Goal: Task Accomplishment & Management: Use online tool/utility

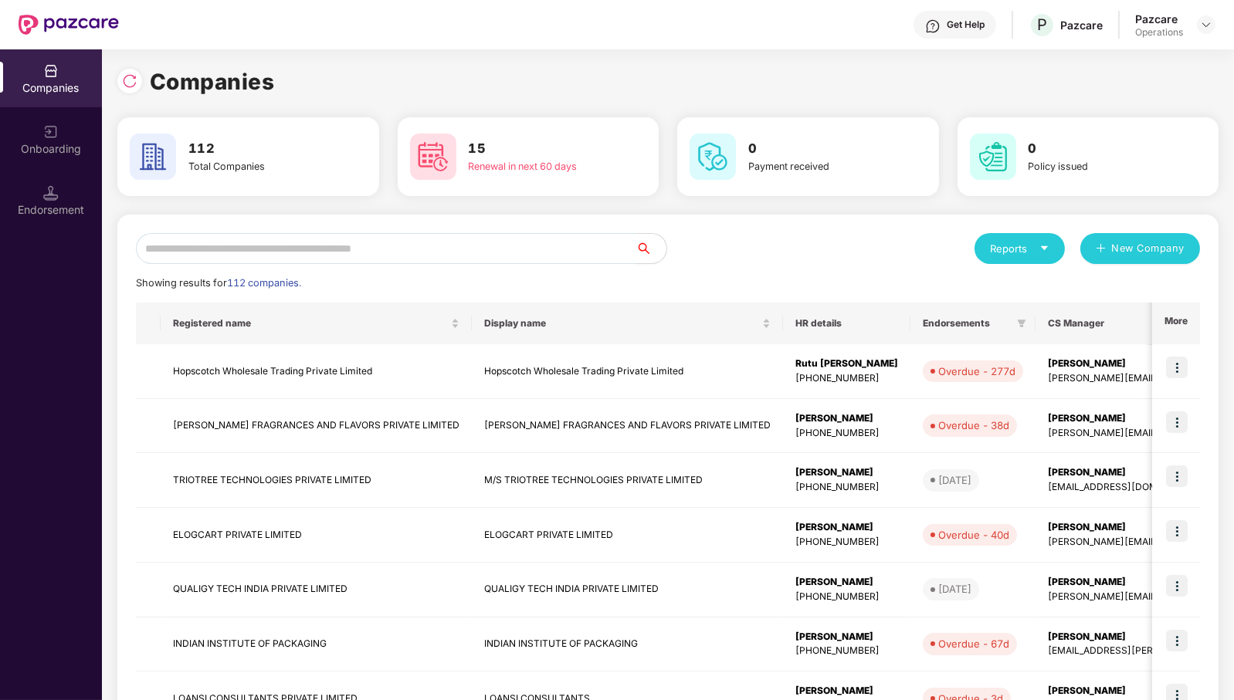
click at [538, 259] on input "text" at bounding box center [386, 248] width 500 height 31
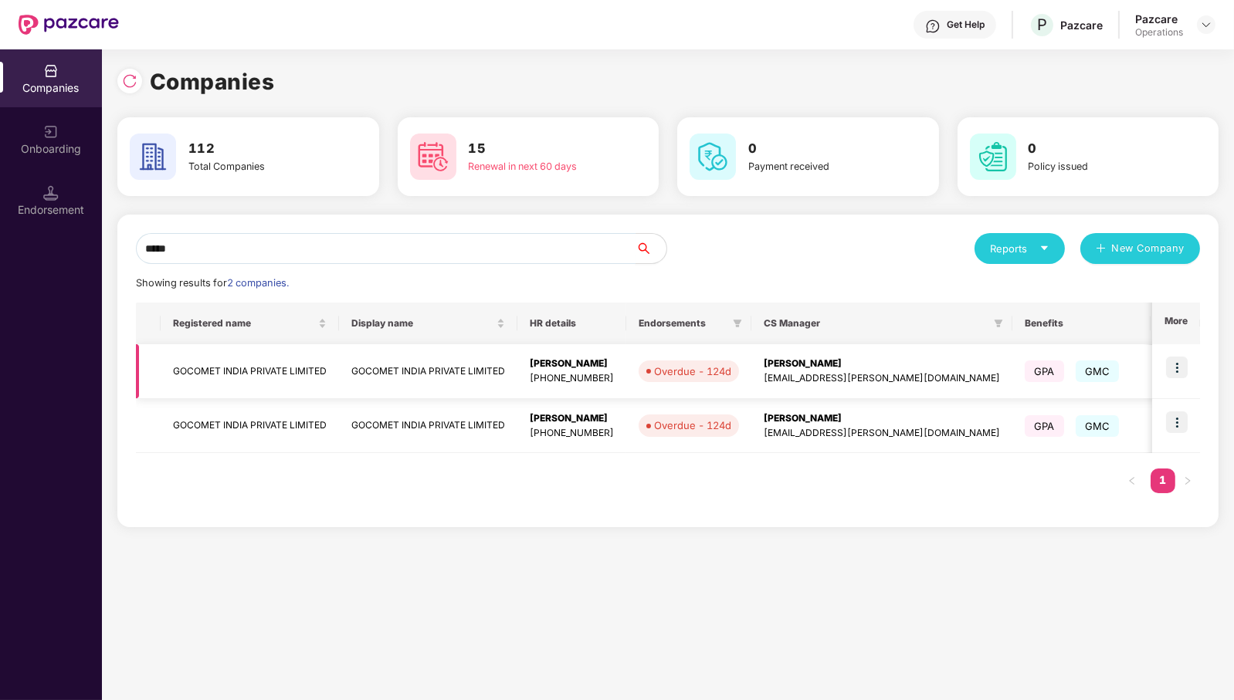
type input "*****"
click at [278, 368] on td "GOCOMET INDIA PRIVATE LIMITED" at bounding box center [250, 371] width 178 height 55
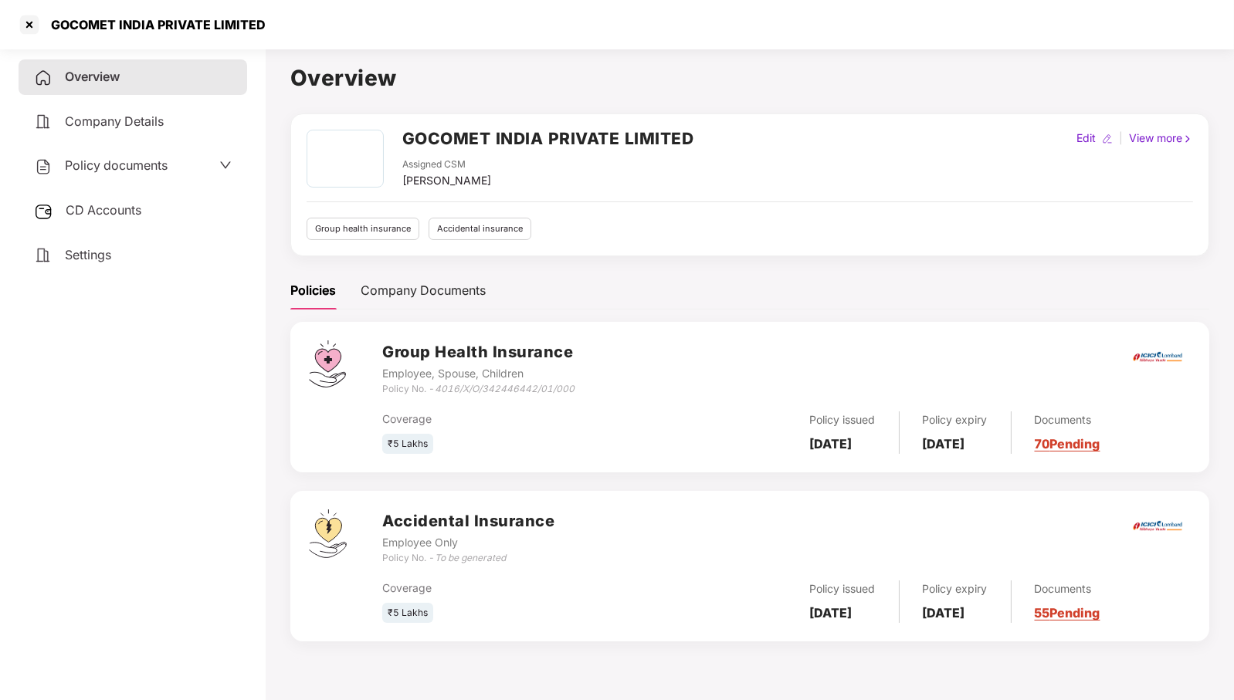
click at [510, 385] on icon "4016/X/O/342446442/01/000" at bounding box center [505, 389] width 140 height 12
click at [472, 449] on div "₹5 Lakhs" at bounding box center [516, 444] width 269 height 21
drag, startPoint x: 439, startPoint y: 390, endPoint x: 580, endPoint y: 388, distance: 141.3
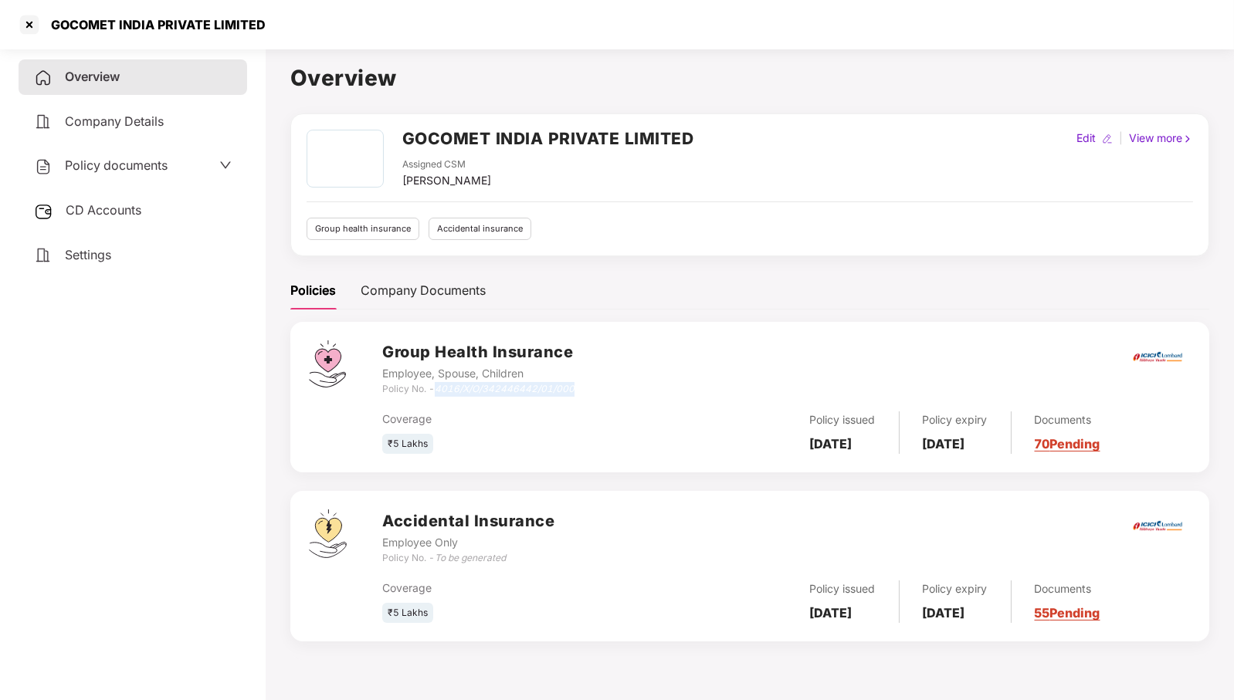
click at [580, 388] on div "Group Health Insurance Employee, Spouse, Children Policy No. - 4016/X/O/3424464…" at bounding box center [786, 369] width 808 height 56
copy icon "4016/X/O/342446442/01/000"
click at [27, 28] on div at bounding box center [29, 24] width 25 height 25
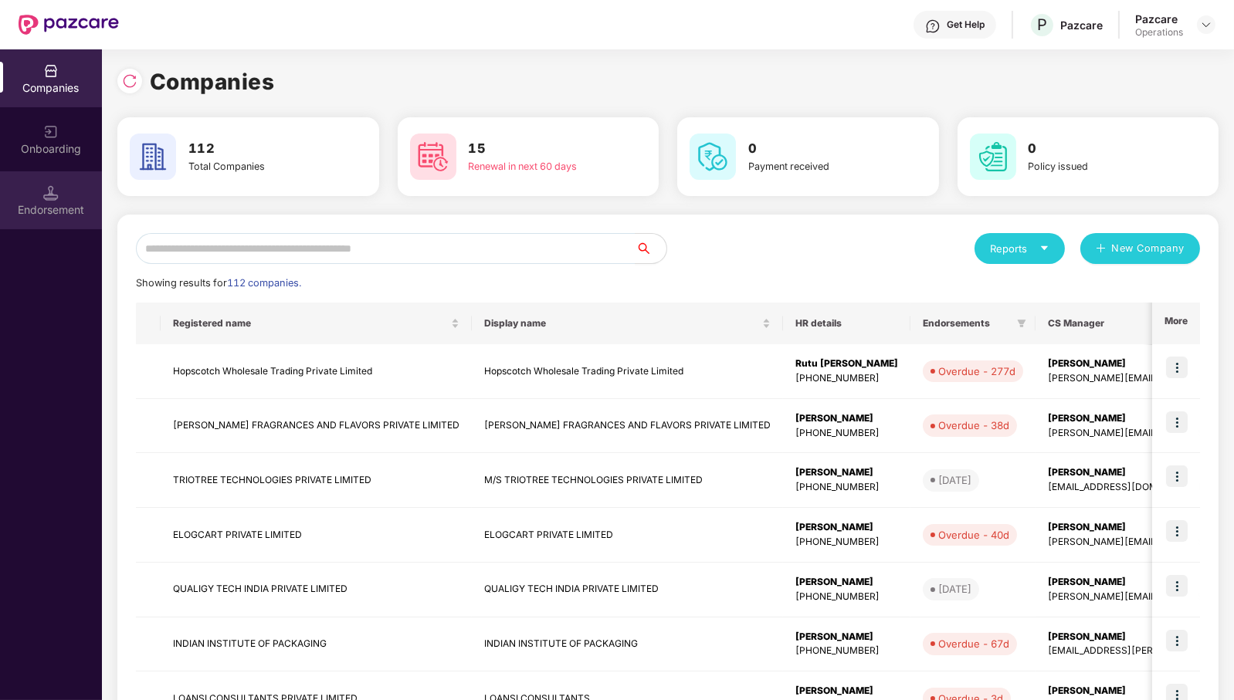
click at [33, 205] on div "Endorsement" at bounding box center [51, 209] width 102 height 15
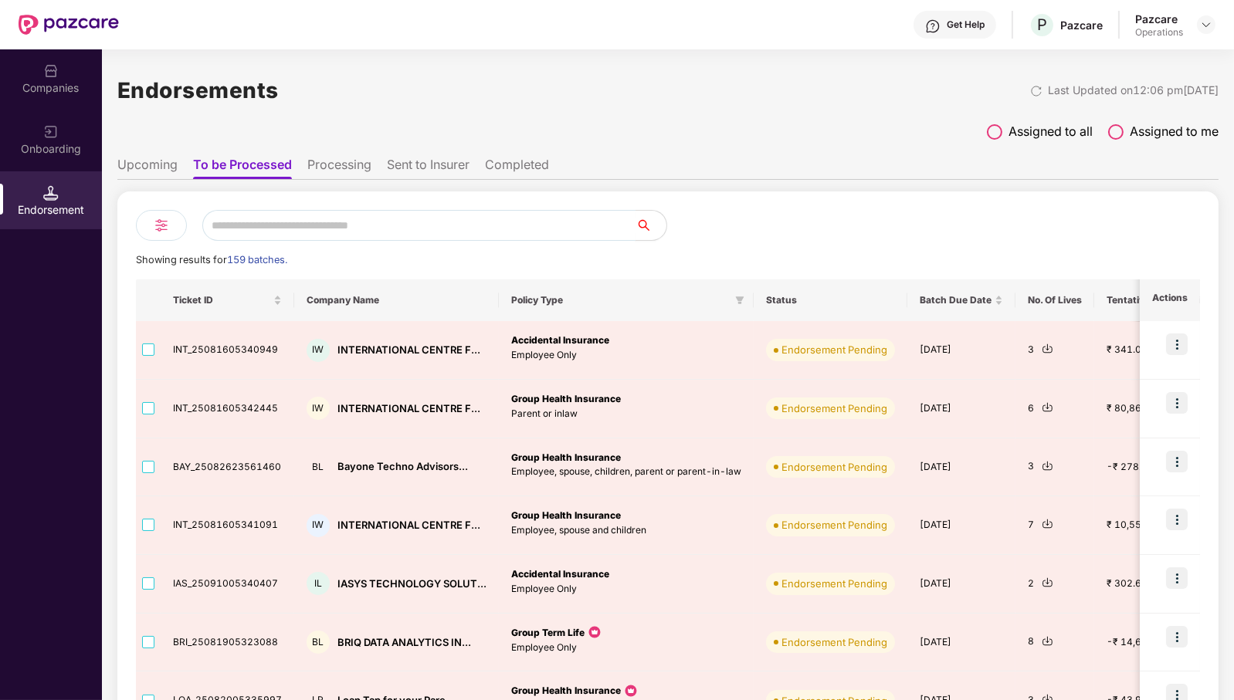
click at [373, 232] on input "text" at bounding box center [418, 225] width 433 height 31
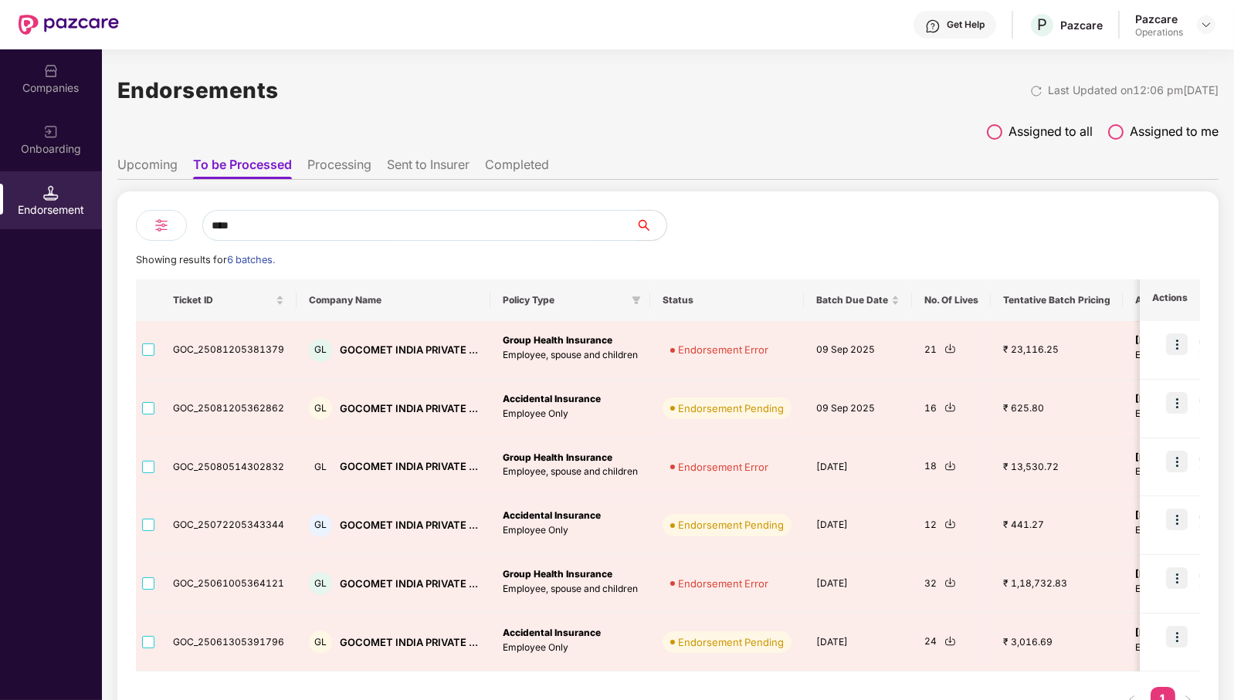
type input "****"
click at [66, 69] on div "Companies" at bounding box center [51, 78] width 102 height 58
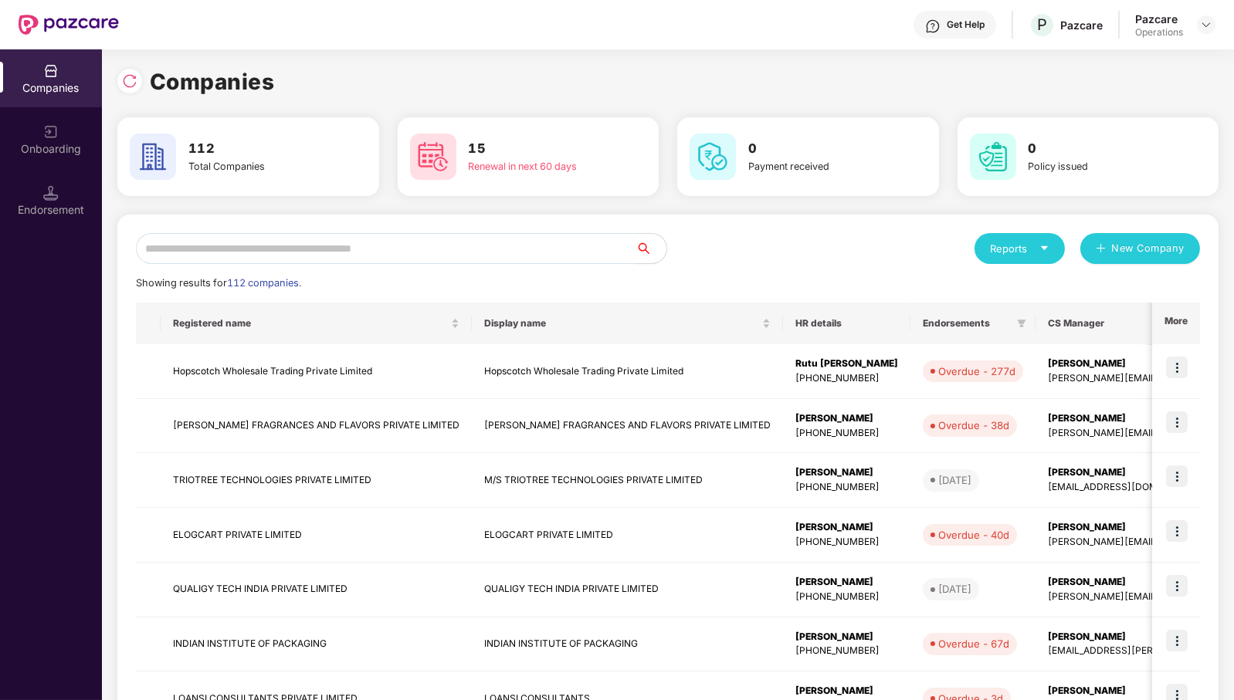
click at [280, 244] on input "text" at bounding box center [386, 248] width 500 height 31
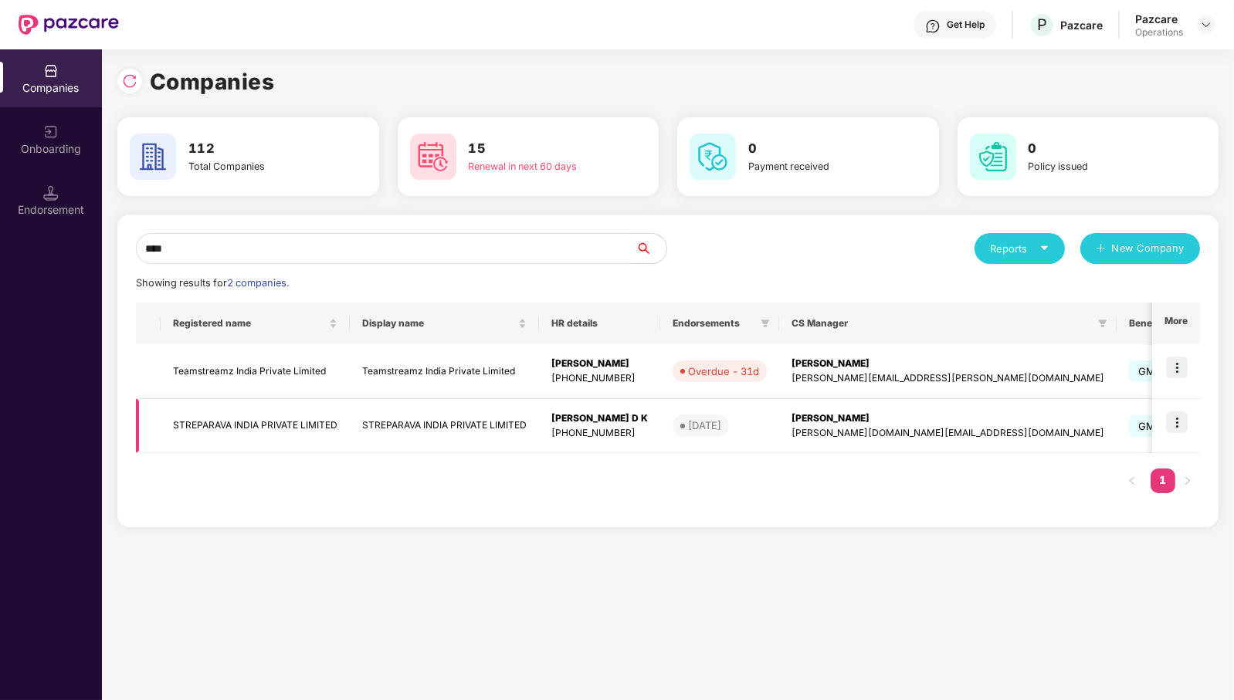
type input "****"
click at [1177, 418] on img at bounding box center [1177, 423] width 22 height 22
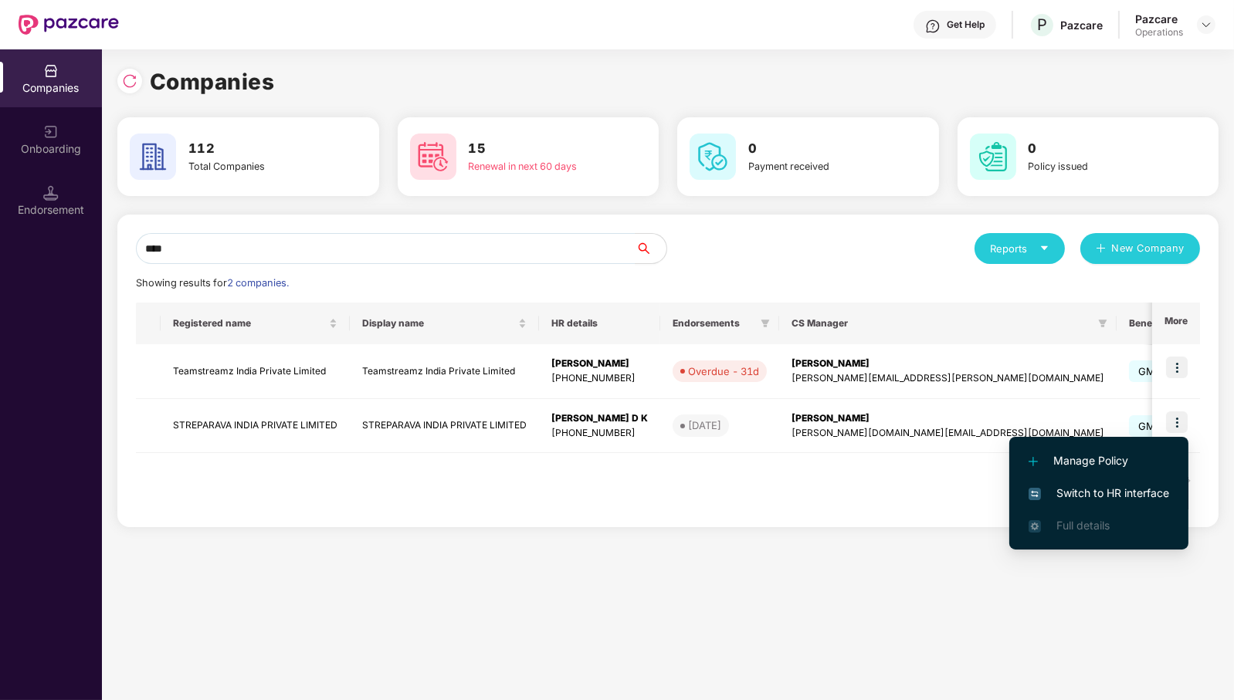
click at [1152, 496] on span "Switch to HR interface" at bounding box center [1098, 493] width 141 height 17
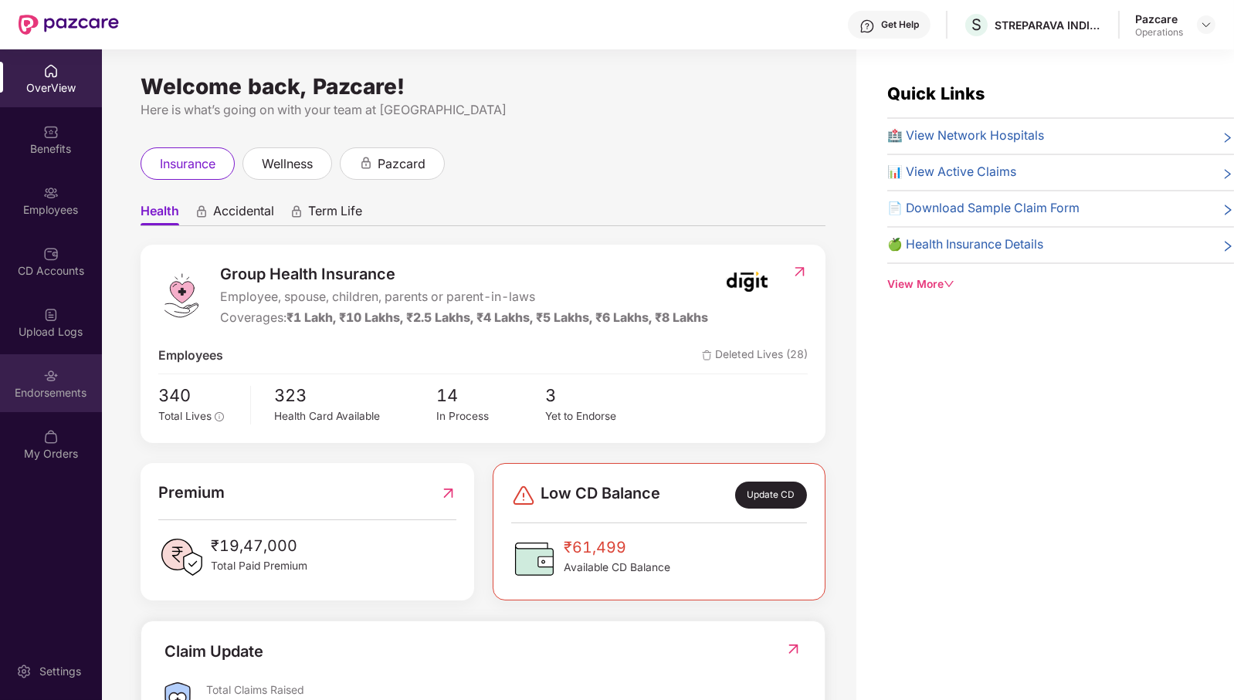
click at [53, 383] on img at bounding box center [50, 375] width 15 height 15
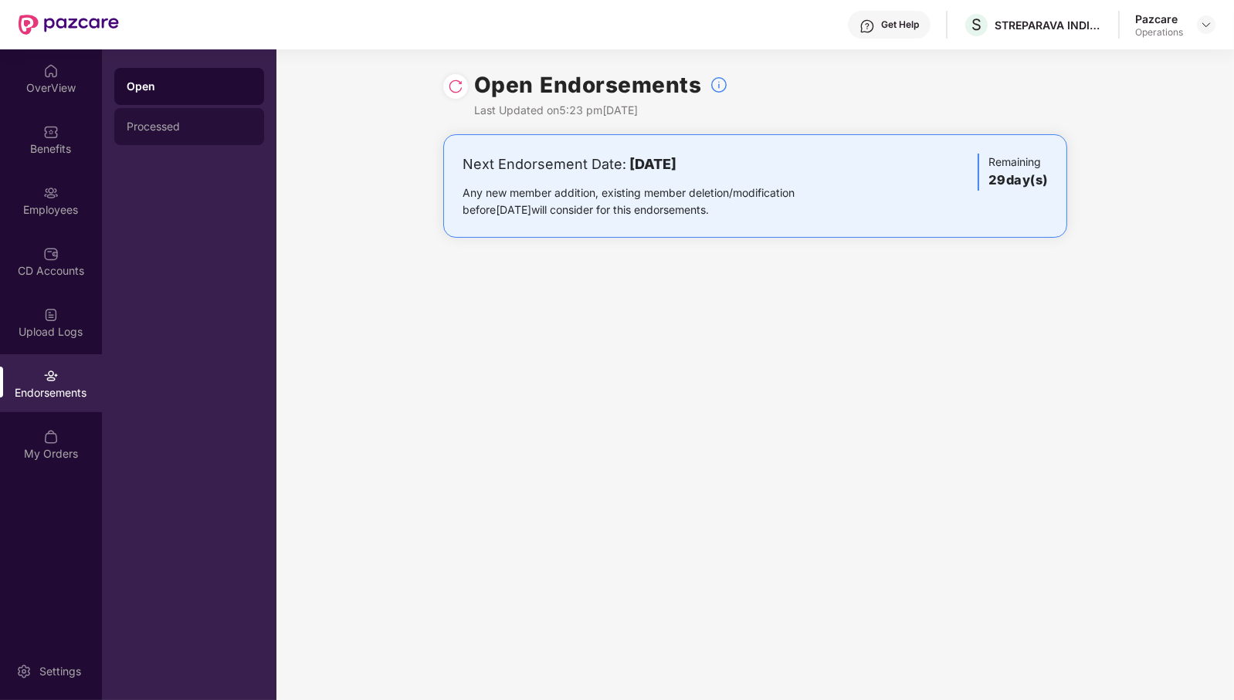
click at [172, 134] on div "Processed" at bounding box center [189, 126] width 150 height 37
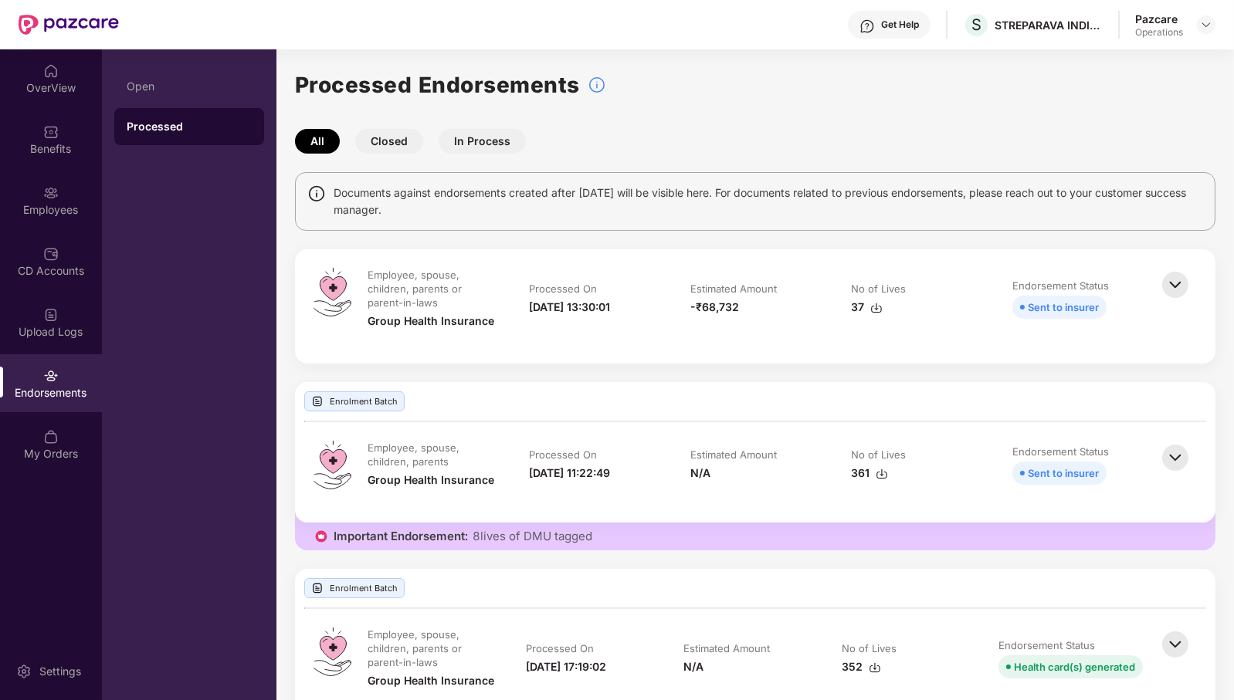
click at [1178, 278] on img at bounding box center [1175, 285] width 34 height 34
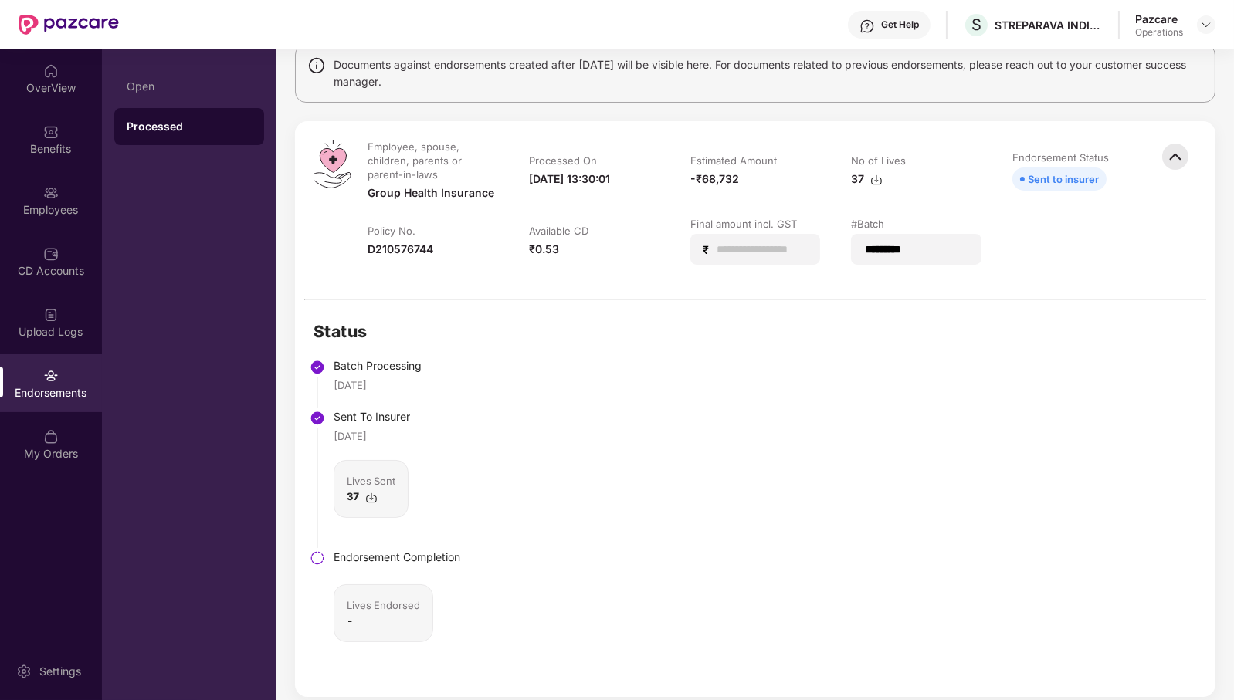
scroll to position [127, 0]
click at [154, 82] on div "Open" at bounding box center [189, 86] width 125 height 12
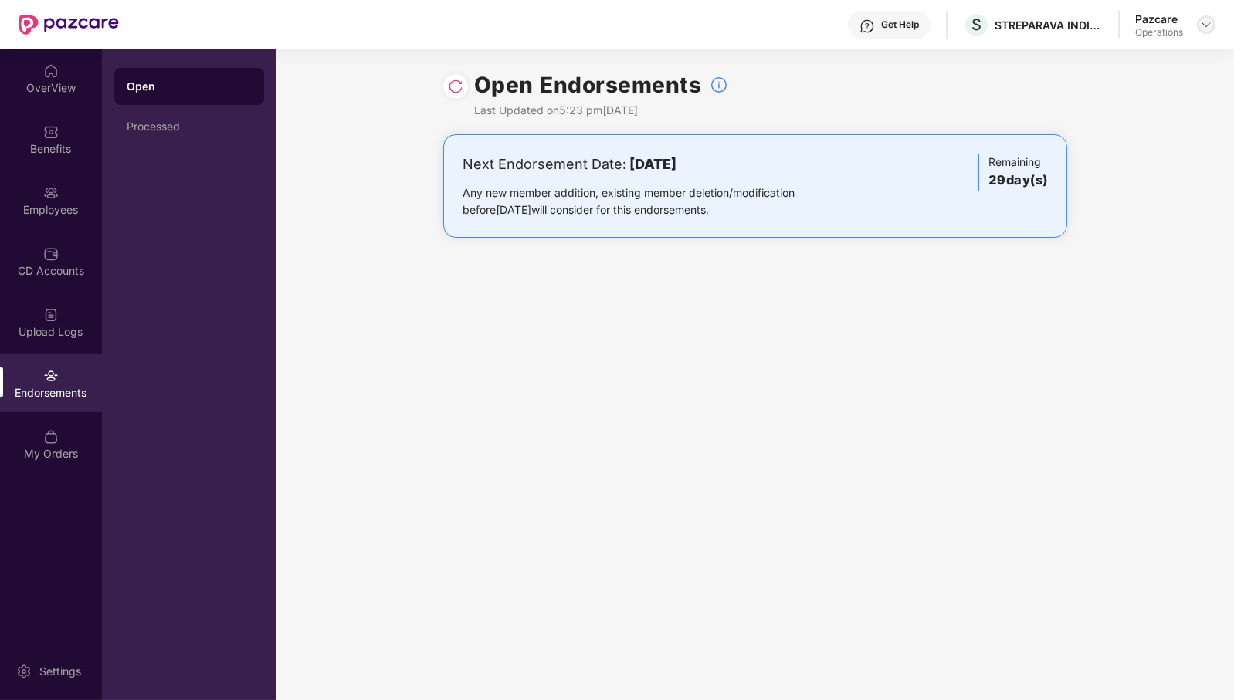
click at [1205, 24] on img at bounding box center [1206, 25] width 12 height 12
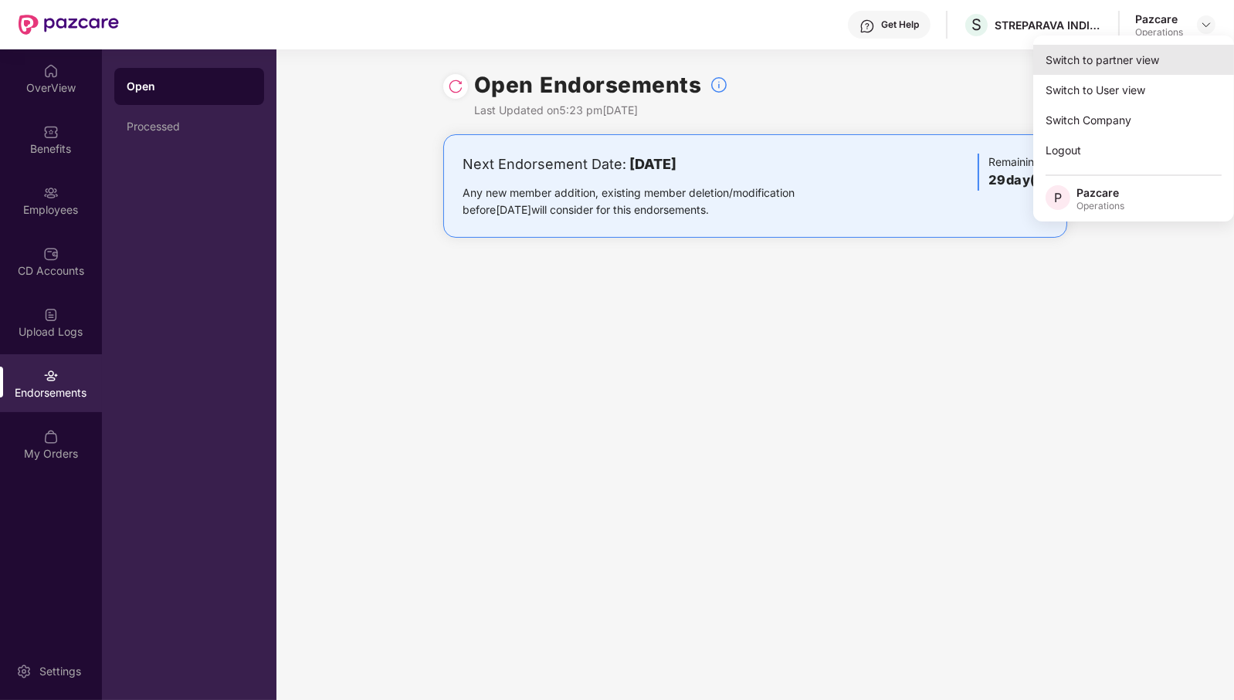
click at [1160, 57] on div "Switch to partner view" at bounding box center [1133, 60] width 201 height 30
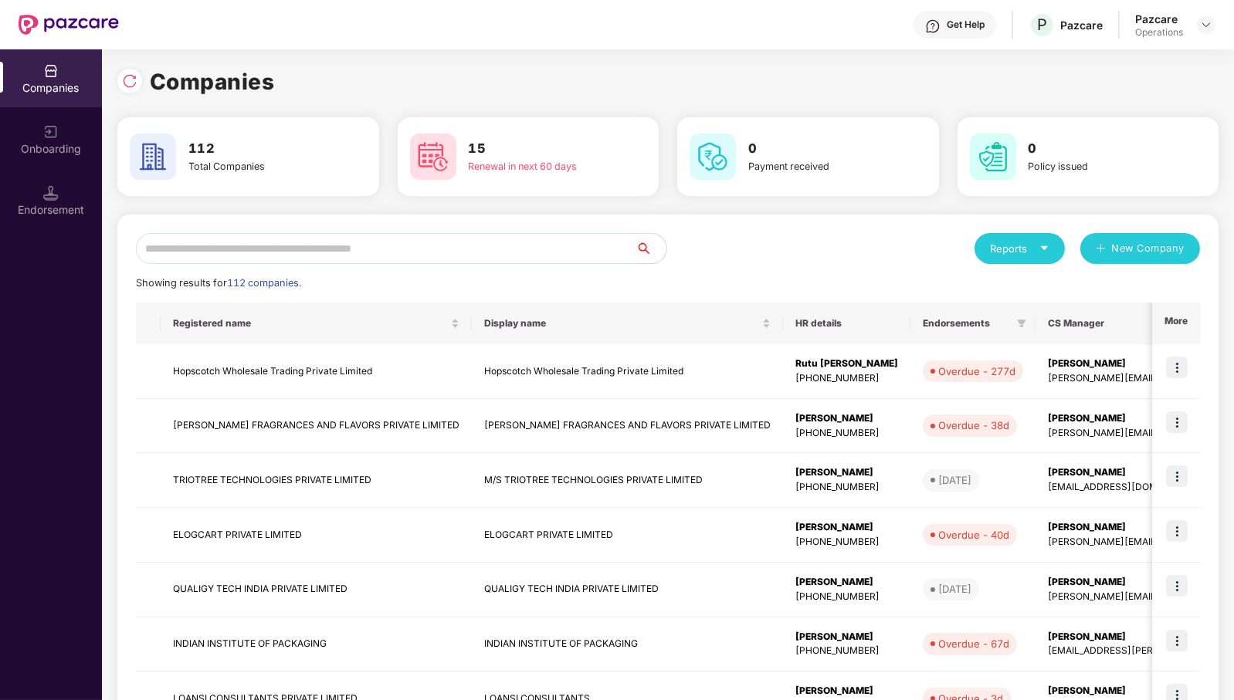
click at [417, 252] on input "text" at bounding box center [386, 248] width 500 height 31
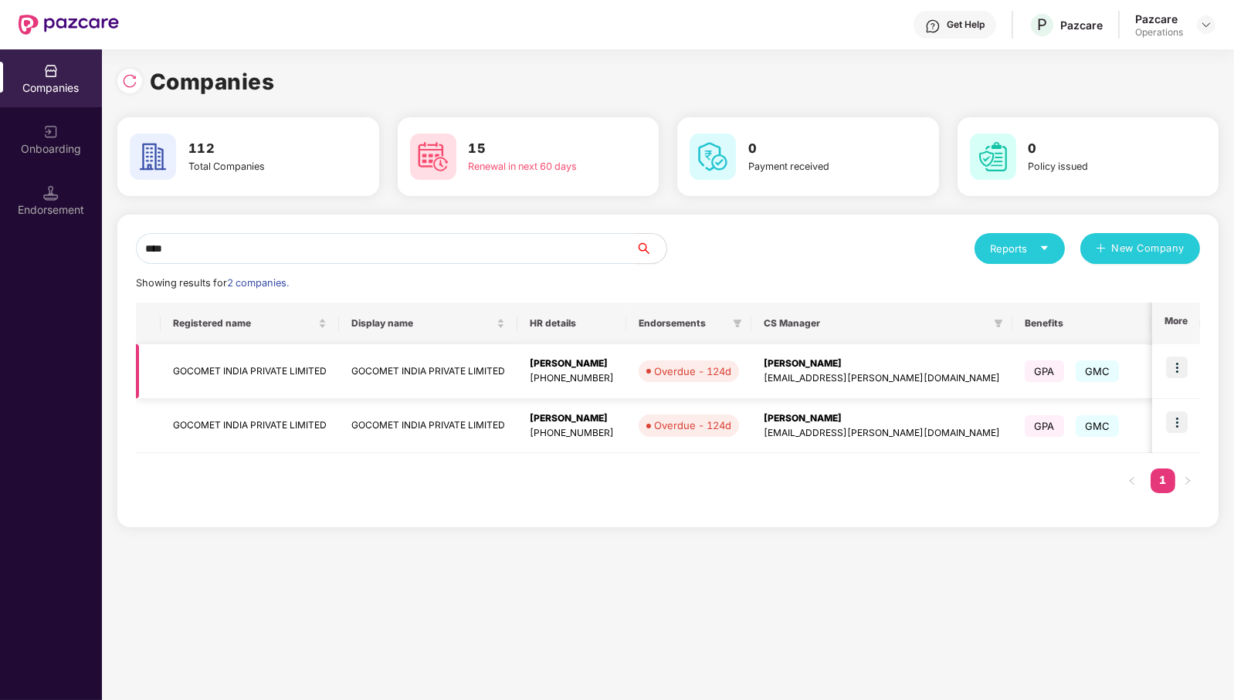
type input "****"
click at [1182, 368] on img at bounding box center [1177, 368] width 22 height 22
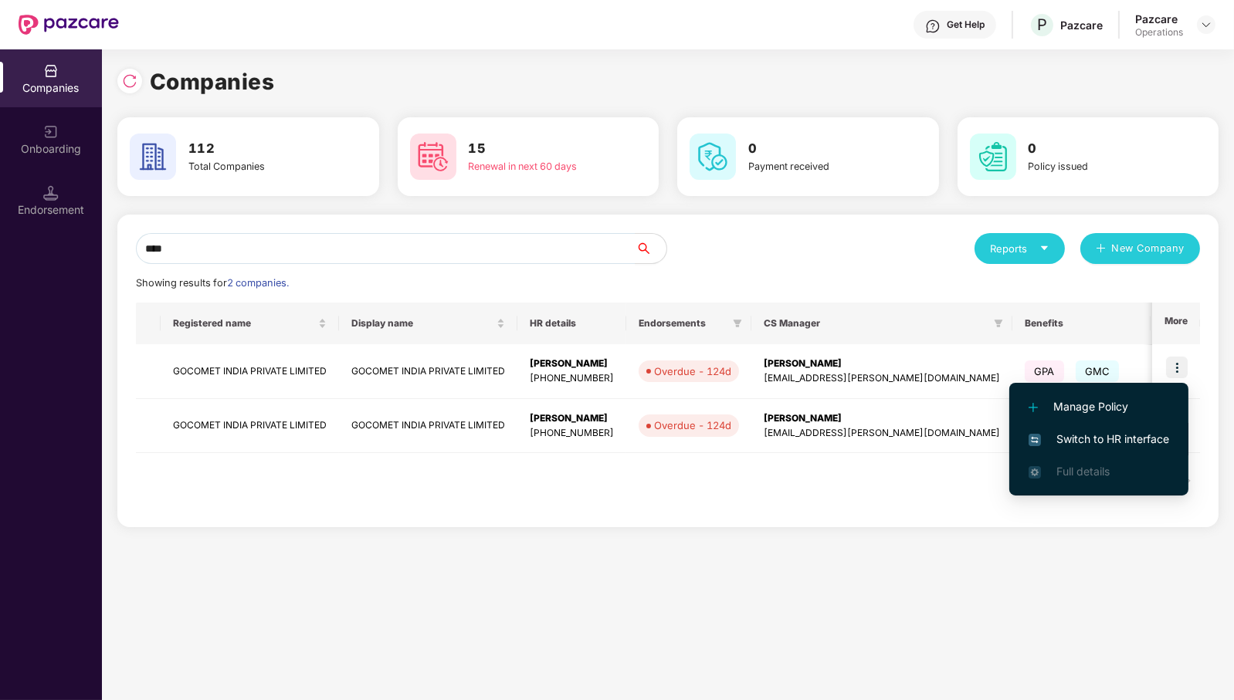
click at [1158, 434] on span "Switch to HR interface" at bounding box center [1098, 439] width 141 height 17
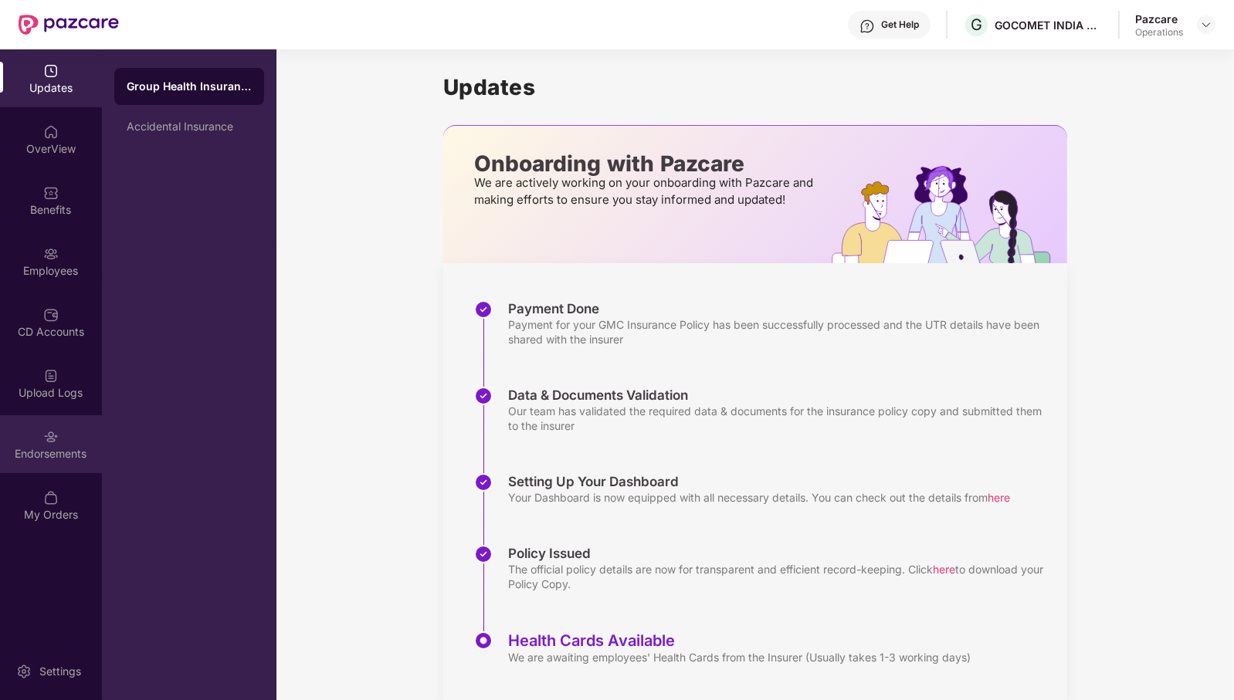
click at [59, 449] on div "Endorsements" at bounding box center [51, 453] width 102 height 15
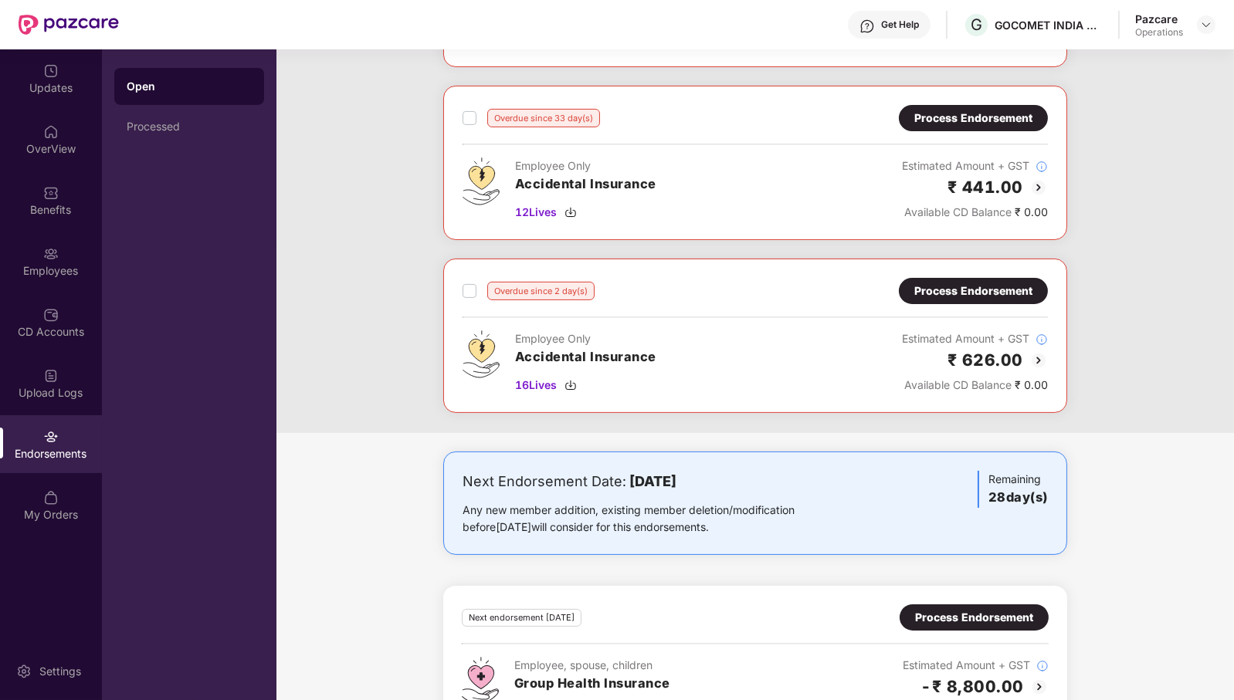
scroll to position [788, 0]
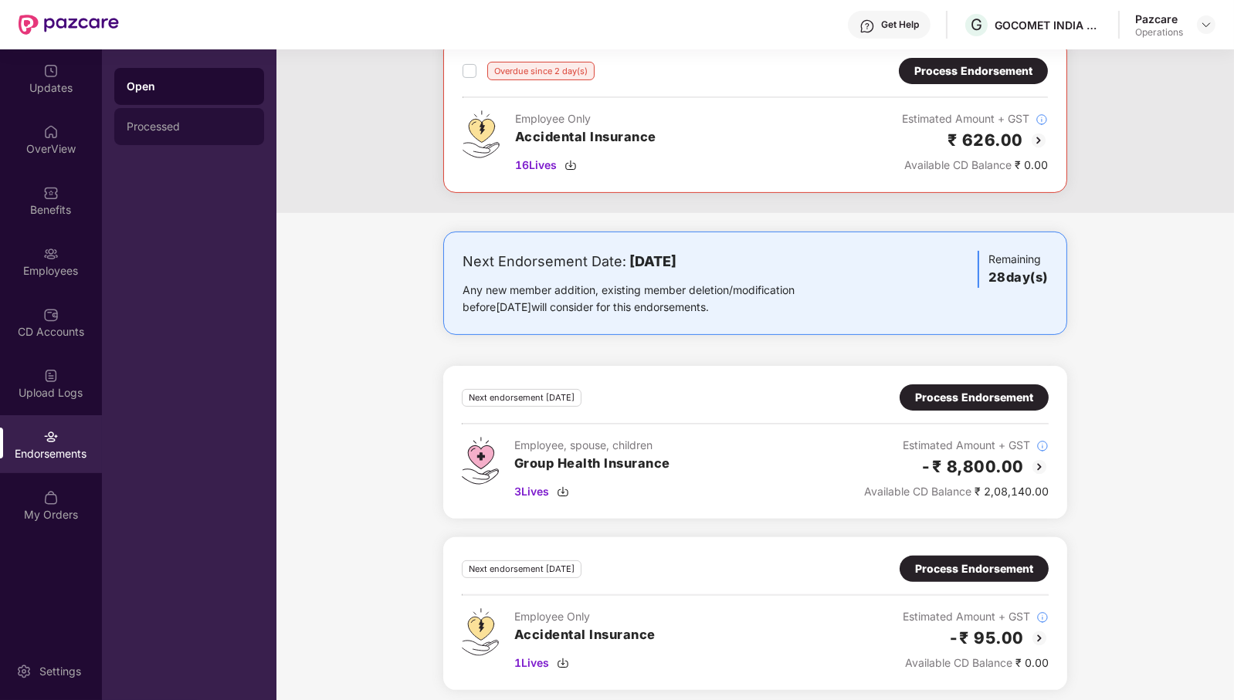
click at [173, 121] on div "Processed" at bounding box center [189, 126] width 125 height 12
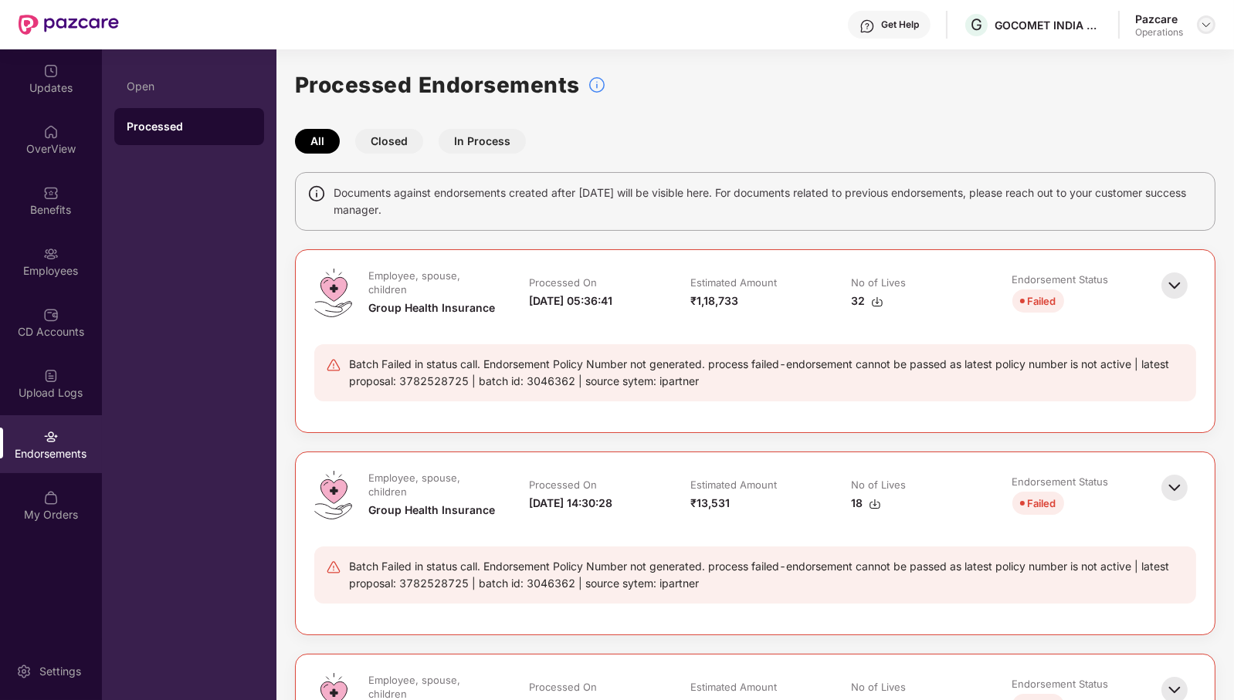
click at [1209, 25] on img at bounding box center [1206, 25] width 12 height 12
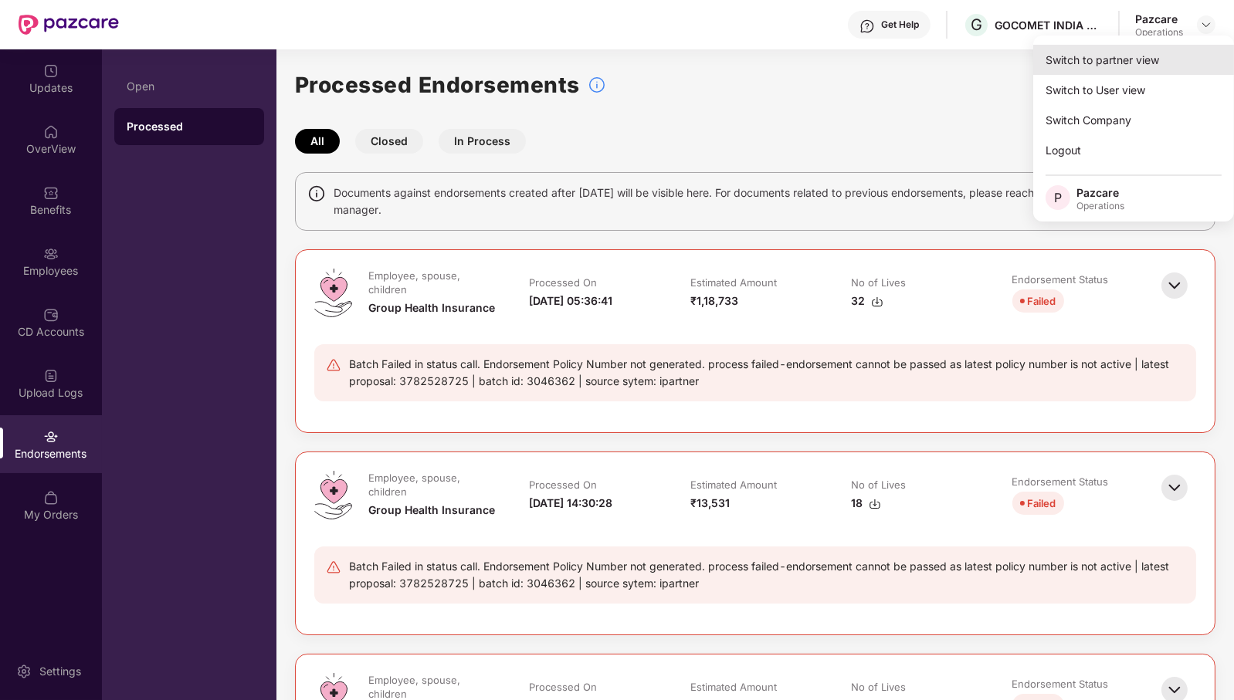
click at [1132, 48] on div "Switch to partner view" at bounding box center [1133, 60] width 201 height 30
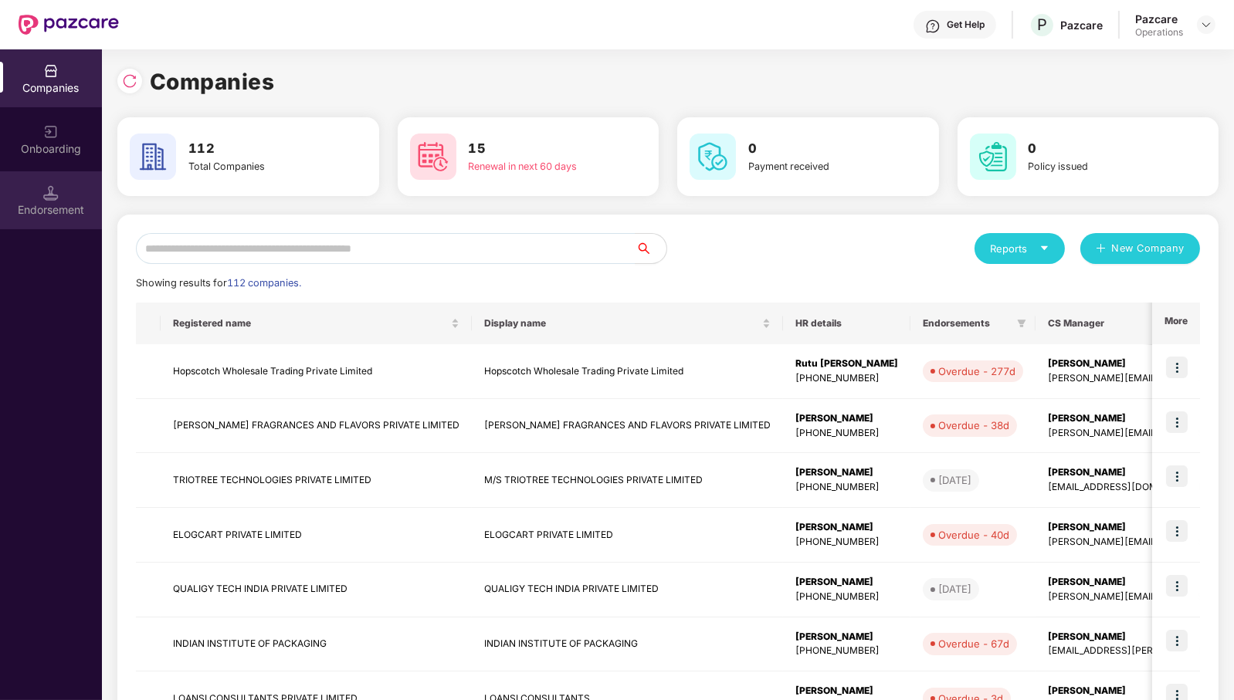
click at [39, 186] on div "Endorsement" at bounding box center [51, 200] width 102 height 58
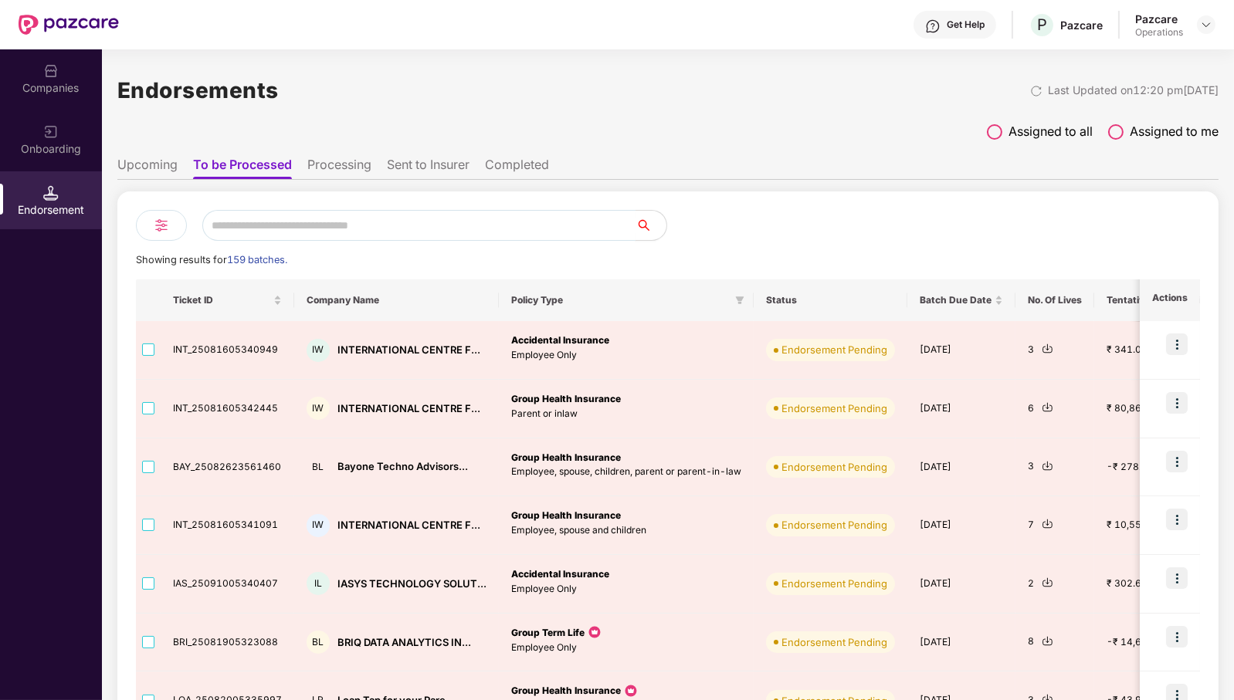
click at [344, 222] on input "text" at bounding box center [418, 225] width 433 height 31
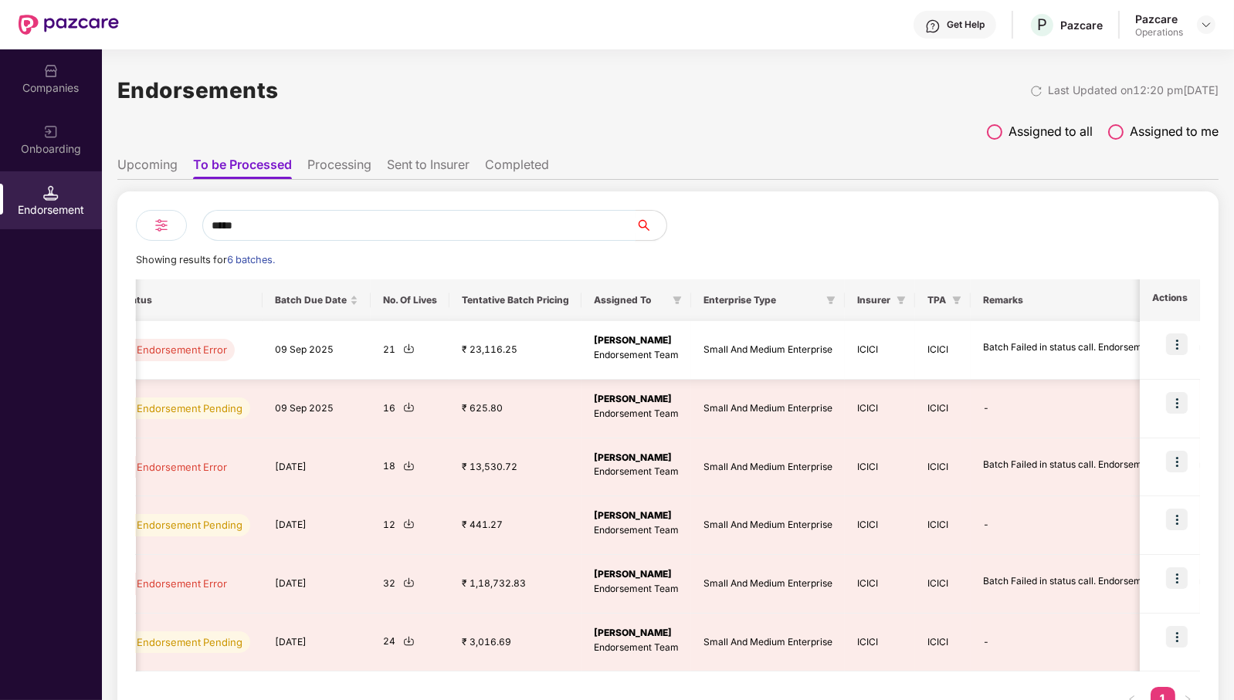
scroll to position [0, 542]
type input "*****"
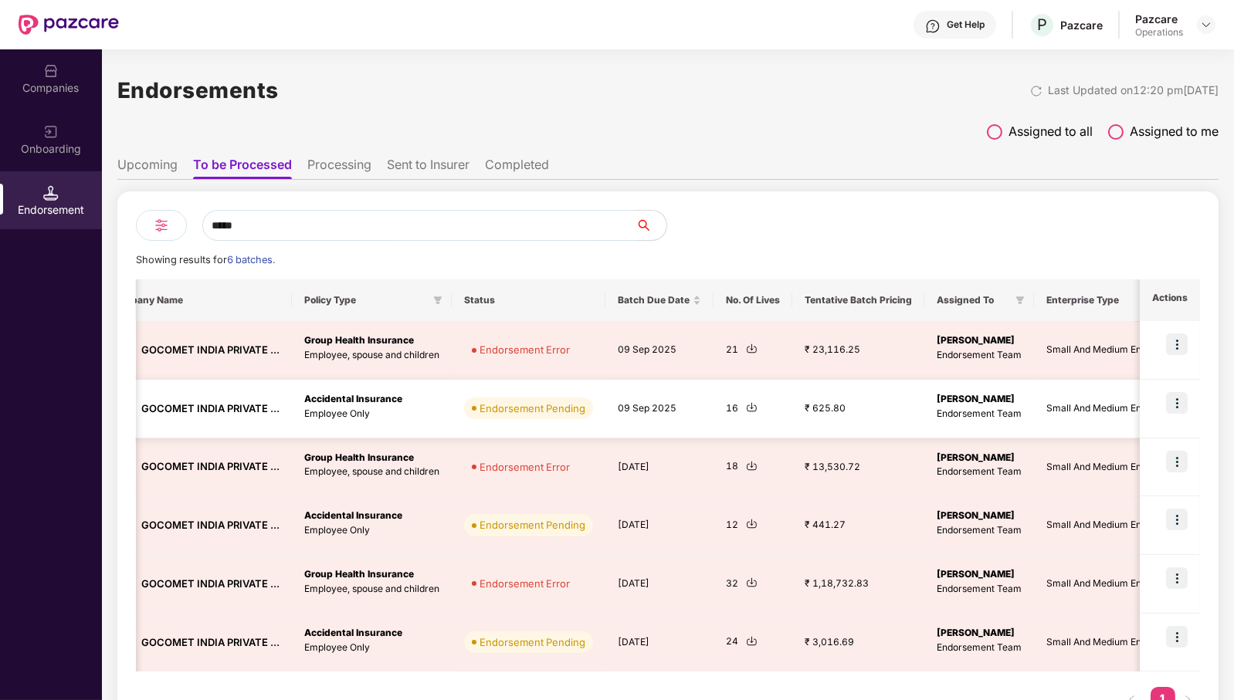
scroll to position [0, 0]
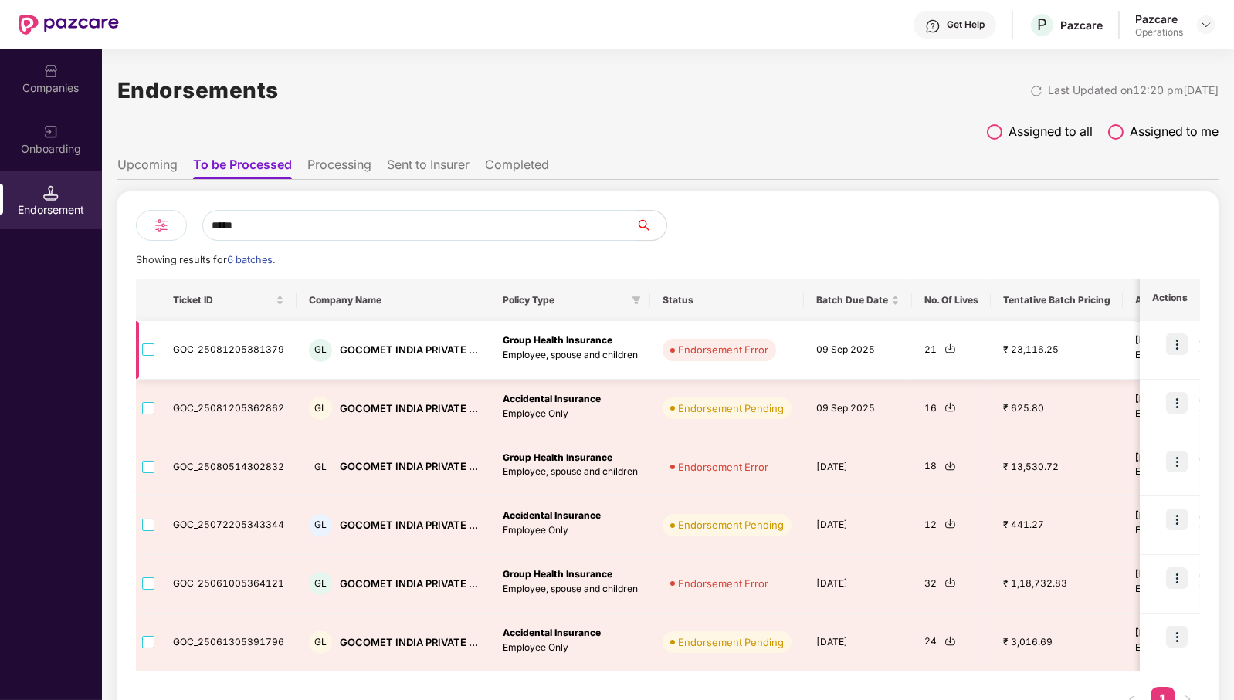
click at [948, 350] on img at bounding box center [950, 349] width 12 height 12
